Goal: Information Seeking & Learning: Learn about a topic

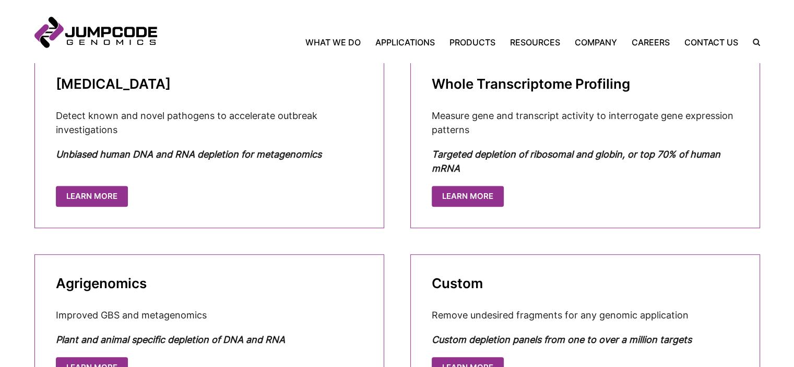
scroll to position [707, 0]
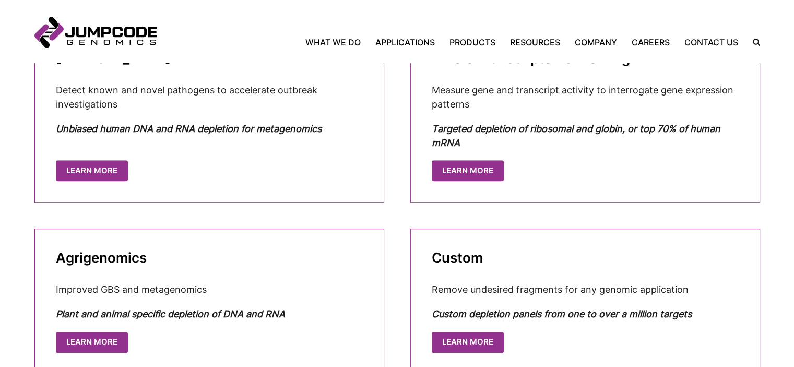
click at [459, 157] on cta-box "Whole Transcriptome Profiling Measure gene and transcript activity to interroga…" at bounding box center [585, 115] width 350 height 173
click at [457, 164] on link "Learn More" at bounding box center [469, 169] width 72 height 21
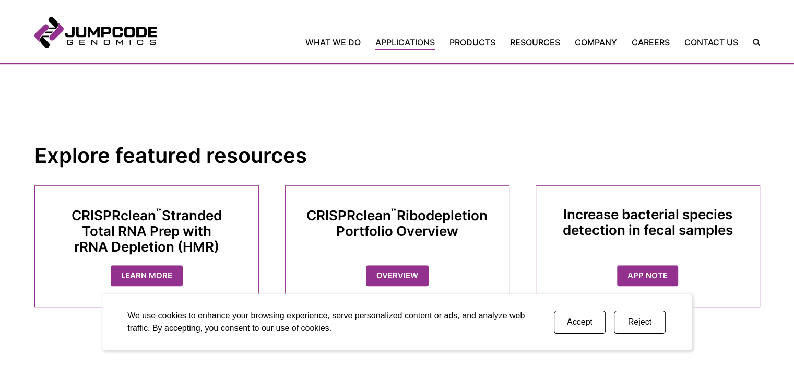
scroll to position [731, 0]
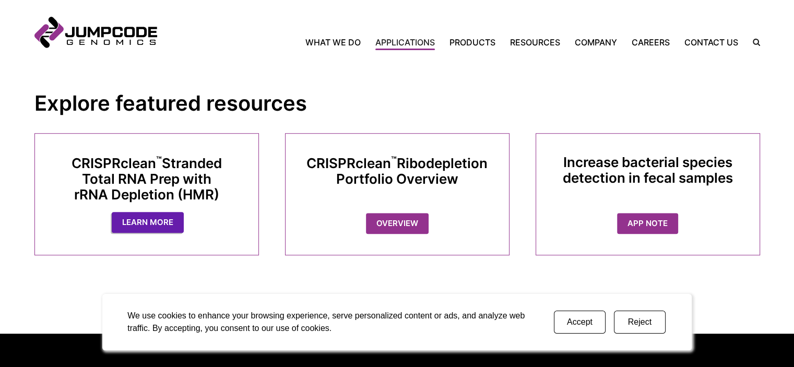
click at [140, 216] on link "Learn More" at bounding box center [148, 222] width 72 height 21
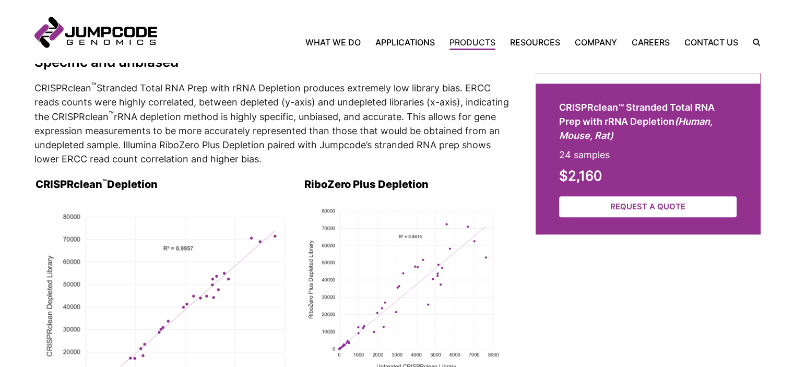
scroll to position [1305, 0]
